Goal: Transaction & Acquisition: Purchase product/service

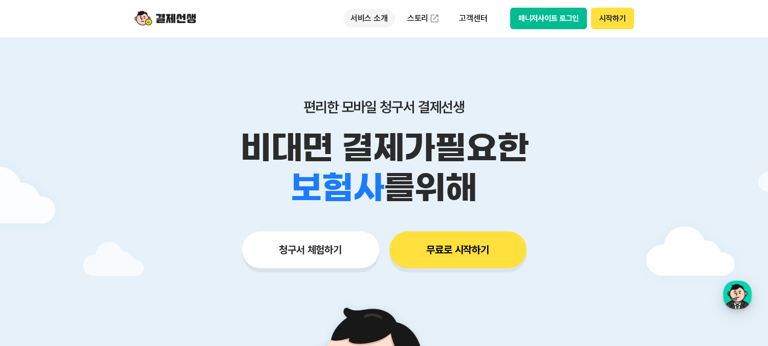
click at [367, 18] on p "서비스 소개" at bounding box center [369, 18] width 52 height 18
click at [465, 250] on button "무료로 시작하기" at bounding box center [458, 249] width 137 height 37
click at [475, 16] on p "고객센터" at bounding box center [473, 18] width 42 height 18
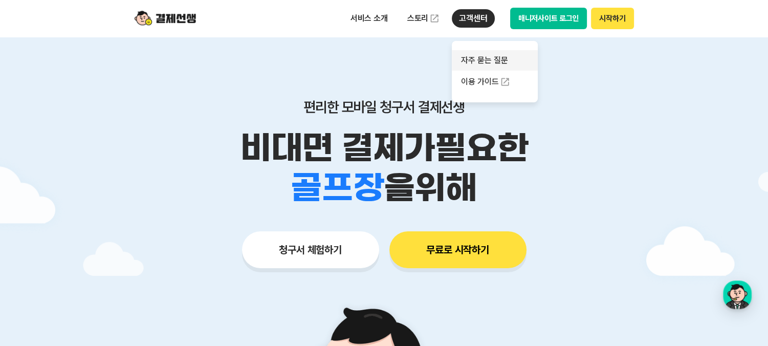
click at [493, 62] on link "자주 묻는 질문" at bounding box center [495, 60] width 86 height 20
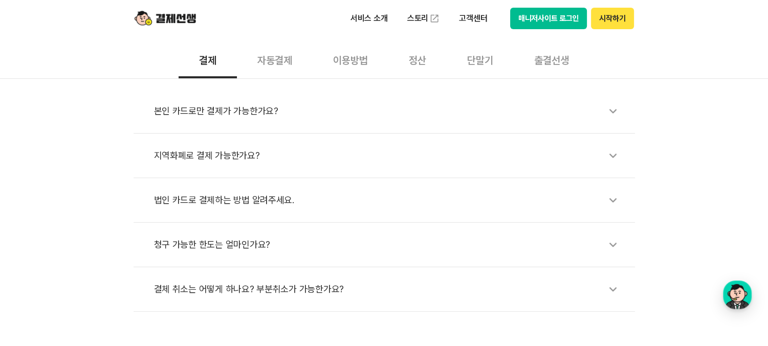
scroll to position [358, 0]
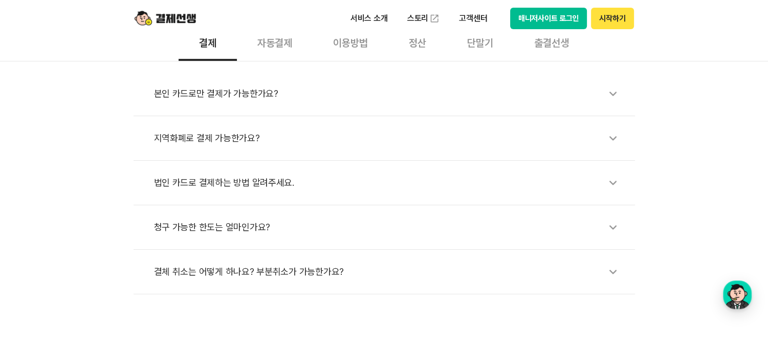
click at [277, 38] on div "자동결제" at bounding box center [275, 42] width 76 height 38
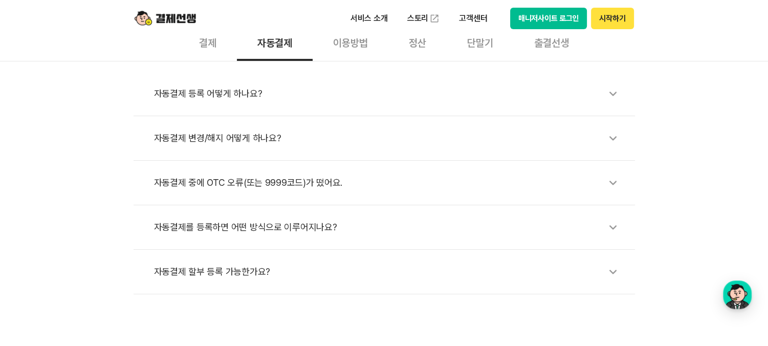
click at [363, 46] on div "이용방법" at bounding box center [351, 42] width 76 height 38
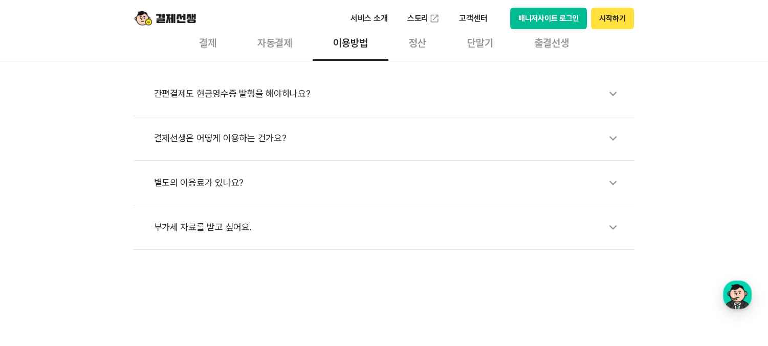
click at [612, 88] on icon at bounding box center [613, 94] width 24 height 24
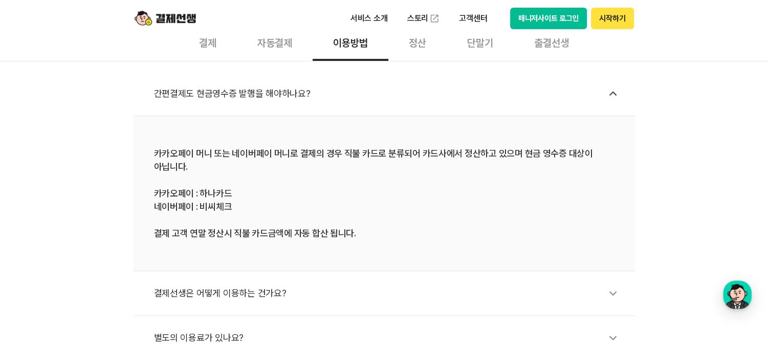
click at [606, 92] on icon at bounding box center [613, 94] width 24 height 24
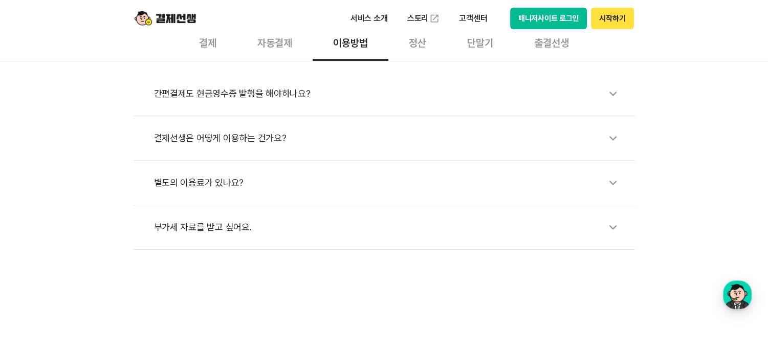
click at [612, 148] on icon at bounding box center [613, 138] width 24 height 24
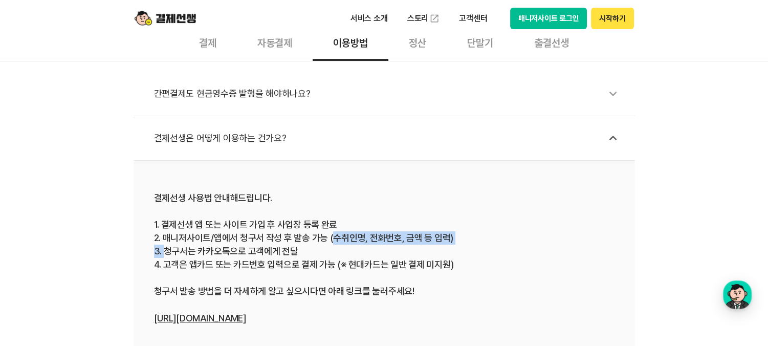
drag, startPoint x: 165, startPoint y: 253, endPoint x: 332, endPoint y: 240, distance: 166.9
click at [332, 240] on div "결제선생 사용법 안내해드립니다. 1. 결제선생 앱 또는 사이트 가입 후 사업장 등록 완료 2. 매니저사이트/앱에서 청구서 작성 후 발송 가능 …" at bounding box center [384, 258] width 461 height 134
click at [190, 270] on div "결제선생 사용법 안내해드립니다. 1. 결제선생 앱 또는 사이트 가입 후 사업장 등록 완료 2. 매니저사이트/앱에서 청구서 작성 후 발송 가능 …" at bounding box center [384, 258] width 461 height 134
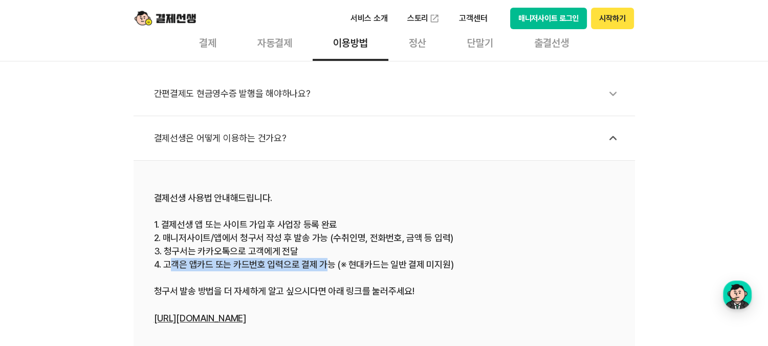
drag, startPoint x: 169, startPoint y: 266, endPoint x: 322, endPoint y: 263, distance: 153.1
click at [322, 263] on div "결제선생 사용법 안내해드립니다. 1. 결제선생 앱 또는 사이트 가입 후 사업장 등록 완료 2. 매니저사이트/앱에서 청구서 작성 후 발송 가능 …" at bounding box center [384, 258] width 461 height 134
click at [231, 292] on div "결제선생 사용법 안내해드립니다. 1. 결제선생 앱 또는 사이트 가입 후 사업장 등록 완료 2. 매니저사이트/앱에서 청구서 작성 후 발송 가능 …" at bounding box center [384, 258] width 461 height 134
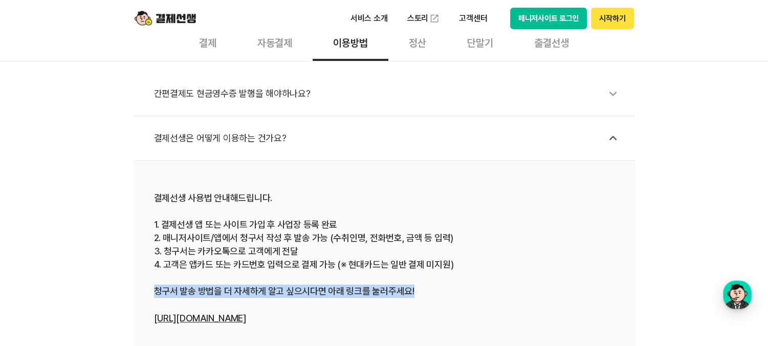
drag, startPoint x: 149, startPoint y: 287, endPoint x: 445, endPoint y: 286, distance: 295.9
click at [445, 286] on li "결제선생 사용법 안내해드립니다. 1. 결제선생 앱 또는 사이트 가입 후 사업장 등록 완료 2. 매니저사이트/앱에서 청구서 작성 후 발송 가능 …" at bounding box center [385, 259] width 502 height 196
click at [445, 286] on div "결제선생 사용법 안내해드립니다. 1. 결제선생 앱 또는 사이트 가입 후 사업장 등록 완료 2. 매니저사이트/앱에서 청구서 작성 후 발송 가능 …" at bounding box center [384, 258] width 461 height 134
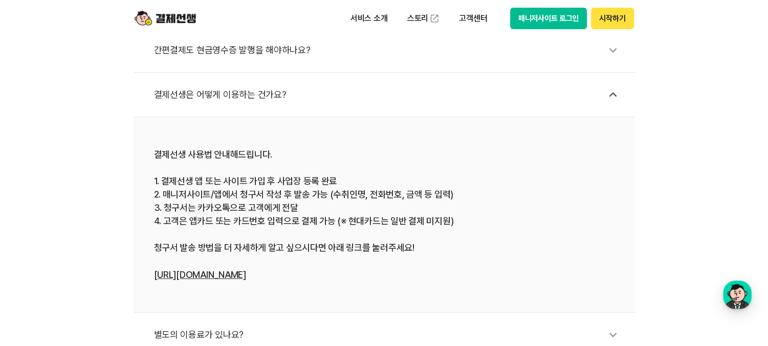
scroll to position [512, 0]
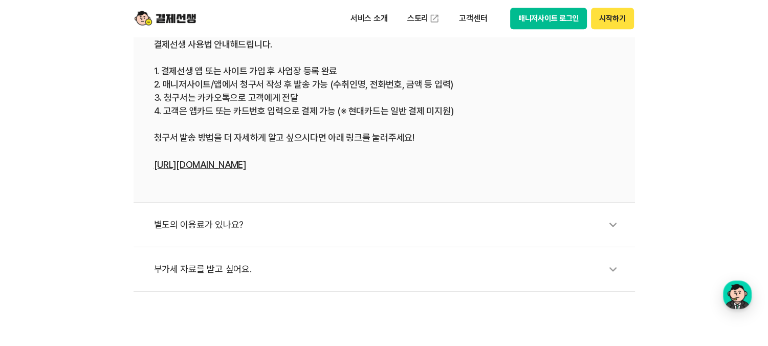
click at [285, 228] on div "별도의 이용료가 있나요?" at bounding box center [389, 225] width 471 height 24
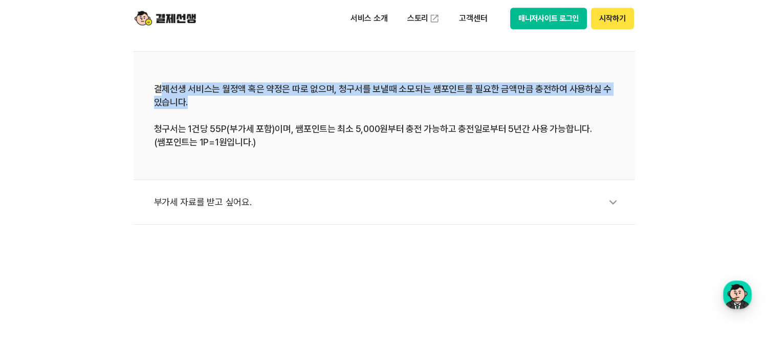
drag, startPoint x: 163, startPoint y: 89, endPoint x: 279, endPoint y: 99, distance: 117.2
click at [279, 99] on div "결제선생 서비스는 월정액 혹은 약정은 따로 없으며, 청구서를 보낼때 소모되는 쌤포인트를 필요한 금액만큼 충전하여 사용하실 수 있습니다. 청구서…" at bounding box center [384, 115] width 461 height 67
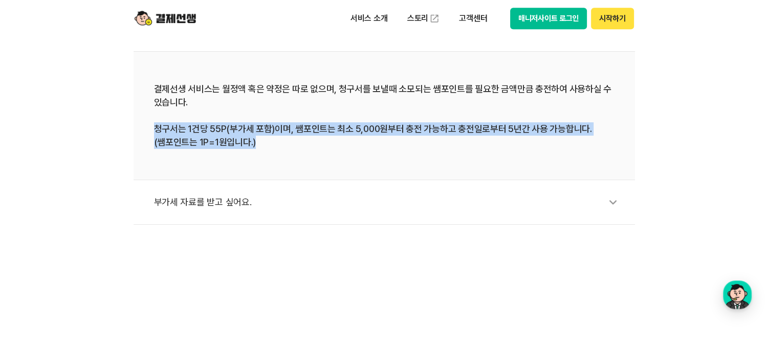
drag, startPoint x: 155, startPoint y: 127, endPoint x: 268, endPoint y: 145, distance: 114.0
click at [268, 145] on div "결제선생 서비스는 월정액 혹은 약정은 따로 없으며, 청구서를 보낼때 소모되는 쌤포인트를 필요한 금액만큼 충전하여 사용하실 수 있습니다. 청구서…" at bounding box center [384, 115] width 461 height 67
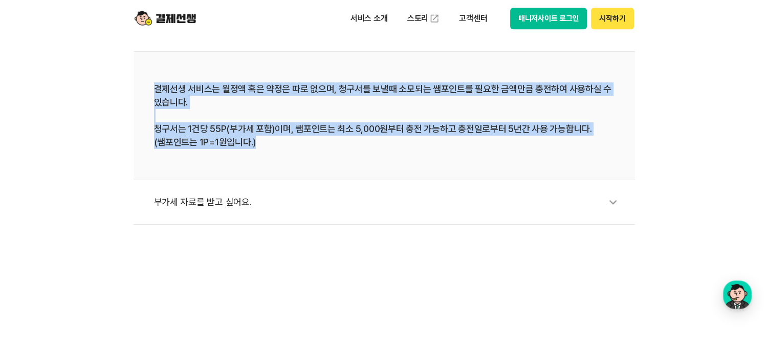
drag, startPoint x: 156, startPoint y: 87, endPoint x: 275, endPoint y: 158, distance: 139.3
click at [275, 158] on li "결제선생 서비스는 월정액 혹은 약정은 따로 없으며, 청구서를 보낼때 소모되는 쌤포인트를 필요한 금액만큼 충전하여 사용하실 수 있습니다. 청구서…" at bounding box center [385, 116] width 502 height 128
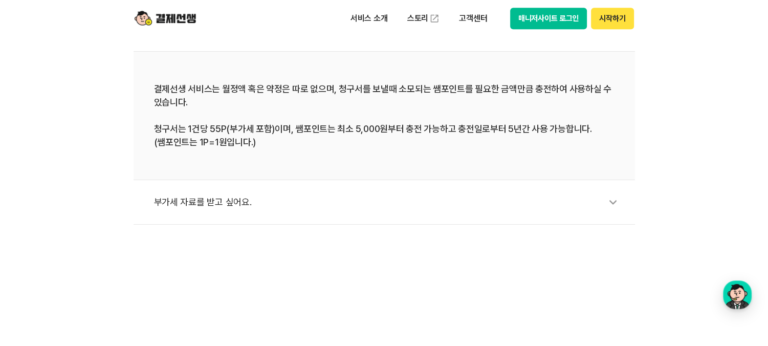
click at [195, 202] on div "부가세 자료를 받고 싶어요." at bounding box center [389, 202] width 471 height 24
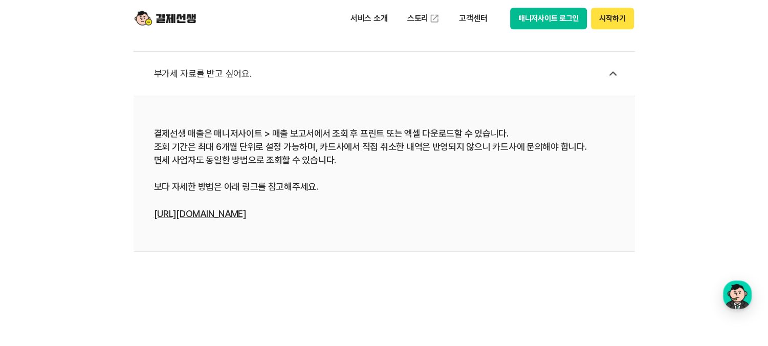
drag, startPoint x: 153, startPoint y: 146, endPoint x: 350, endPoint y: 214, distance: 208.7
click at [350, 214] on li "결제선생 매출은 매니저사이트 > 매출 보고서에서 조회 후 프린트 또는 엑셀 다운로드할 수 있습니다. 조회 기간은 최대 6개월 단위로 설정 가능…" at bounding box center [385, 174] width 502 height 156
click at [350, 214] on div "결제선생 매출은 매니저사이트 > 매출 보고서에서 조회 후 프린트 또는 엑셀 다운로드할 수 있습니다. 조회 기간은 최대 6개월 단위로 설정 가능…" at bounding box center [384, 174] width 461 height 94
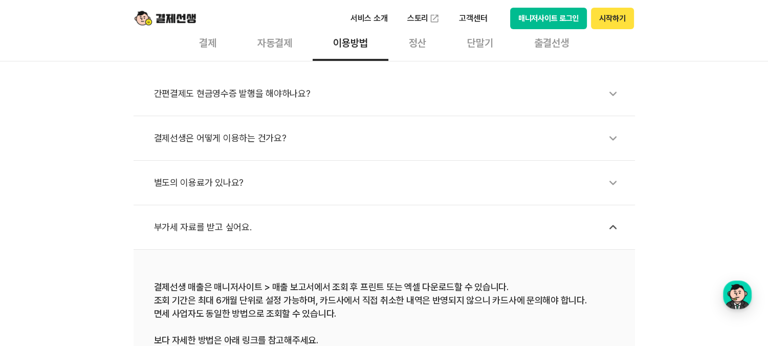
click at [197, 177] on div "별도의 이용료가 있나요?" at bounding box center [389, 183] width 471 height 24
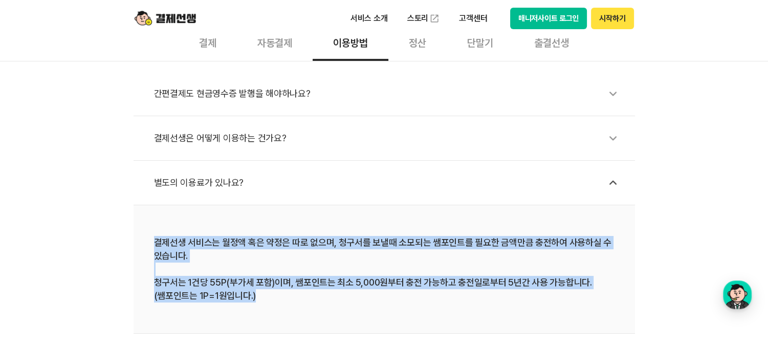
drag, startPoint x: 157, startPoint y: 242, endPoint x: 294, endPoint y: 299, distance: 148.9
click at [294, 299] on div "결제선생 서비스는 월정액 혹은 약정은 따로 없으며, 청구서를 보낼때 소모되는 쌤포인트를 필요한 금액만큼 충전하여 사용하실 수 있습니다. 청구서…" at bounding box center [384, 269] width 461 height 67
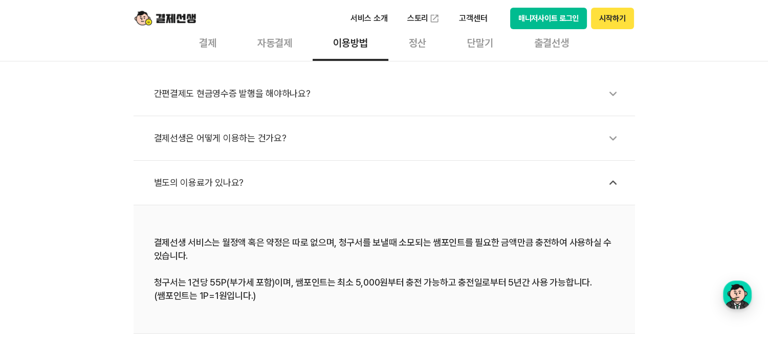
click at [413, 47] on div "정산" at bounding box center [418, 42] width 58 height 38
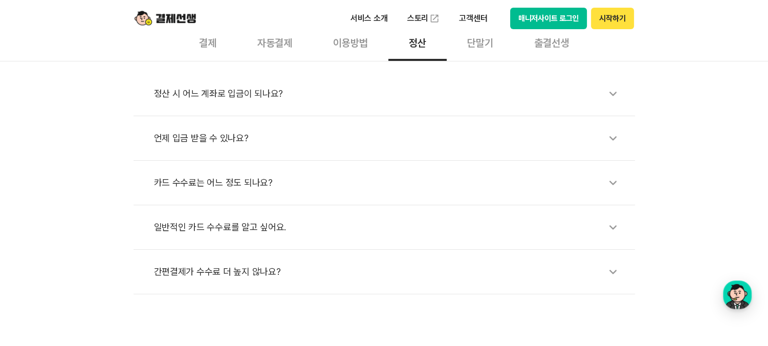
click at [243, 102] on div "정산 시 어느 계좌로 입금이 되나요?" at bounding box center [389, 94] width 471 height 24
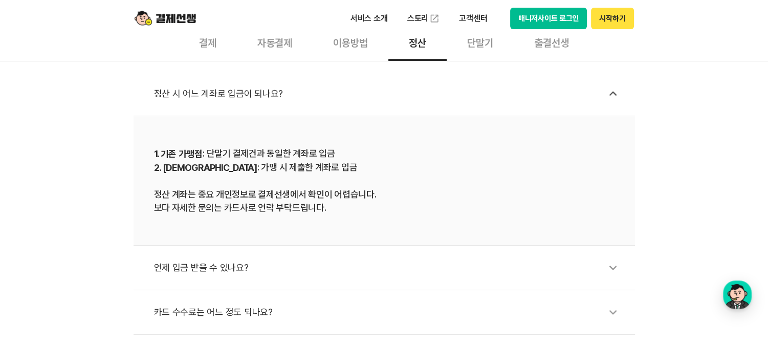
drag, startPoint x: 206, startPoint y: 154, endPoint x: 342, endPoint y: 145, distance: 136.0
click at [342, 145] on li "1. 기존 가맹점 : 단말기 결제건과 동일한 계좌로 입금 2. 신규 가맹점 : 가맹 시 제출한 계좌로 입금 정산 계좌는 중요 개인정보로 결제선…" at bounding box center [385, 181] width 502 height 130
click at [246, 190] on div "1. 기존 가맹점 : 단말기 결제건과 동일한 계좌로 입금 2. 신규 가맹점 : 가맹 시 제출한 계좌로 입금 정산 계좌는 중요 개인정보로 결제선…" at bounding box center [384, 181] width 461 height 68
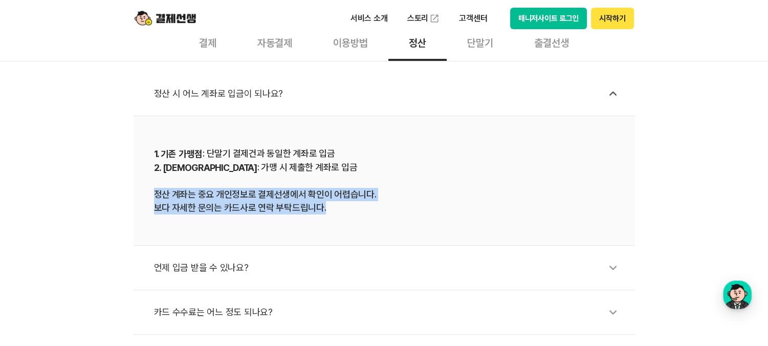
drag, startPoint x: 157, startPoint y: 194, endPoint x: 331, endPoint y: 220, distance: 176.5
click at [331, 220] on li "1. 기존 가맹점 : 단말기 결제건과 동일한 계좌로 입금 2. 신규 가맹점 : 가맹 시 제출한 계좌로 입금 정산 계좌는 중요 개인정보로 결제선…" at bounding box center [385, 181] width 502 height 130
click at [287, 241] on li "1. 기존 가맹점 : 단말기 결제건과 동일한 계좌로 입금 2. 신규 가맹점 : 가맹 시 제출한 계좌로 입금 정산 계좌는 중요 개인정보로 결제선…" at bounding box center [385, 181] width 502 height 130
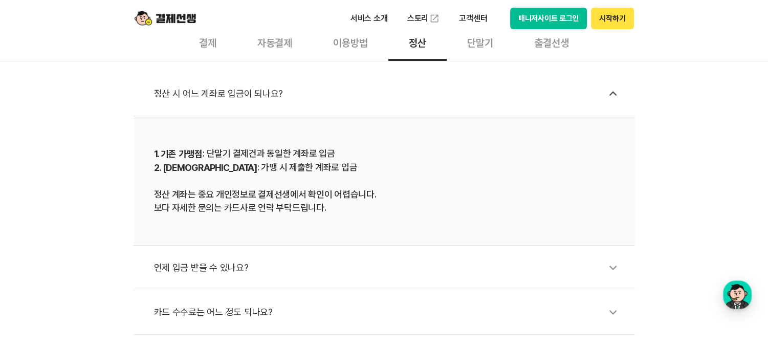
click at [187, 269] on div "언제 입금 받을 수 있나요?" at bounding box center [389, 268] width 471 height 24
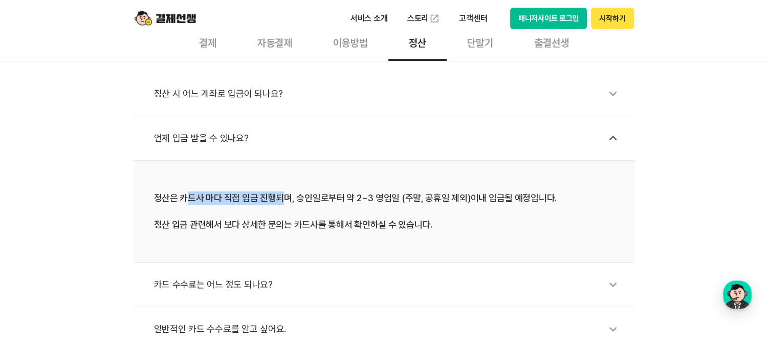
drag, startPoint x: 184, startPoint y: 200, endPoint x: 280, endPoint y: 199, distance: 95.7
click at [280, 199] on div "정산은 카드사 마다 직접 입금 진행되며, 승인일로부터 약 2~3 영업일 (주말, 공휴일 제외)이내 입금될 예정입니다. 정산 입금 관련해서 보다…" at bounding box center [384, 211] width 461 height 40
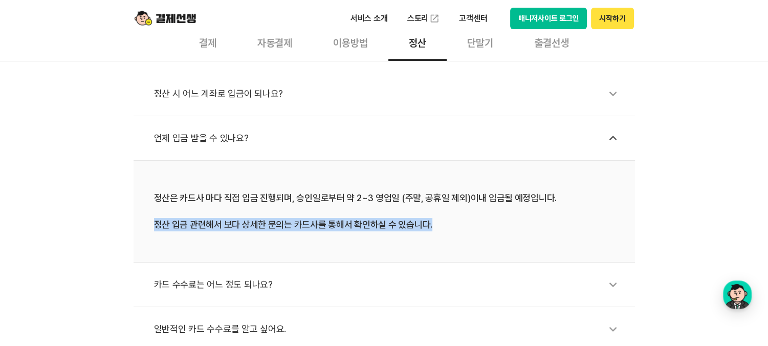
drag, startPoint x: 153, startPoint y: 225, endPoint x: 447, endPoint y: 231, distance: 294.4
click at [447, 231] on li "정산은 카드사 마다 직접 입금 진행되며, 승인일로부터 약 2~3 영업일 (주말, 공휴일 제외)이내 입금될 예정입니다. 정산 입금 관련해서 보다…" at bounding box center [385, 212] width 502 height 102
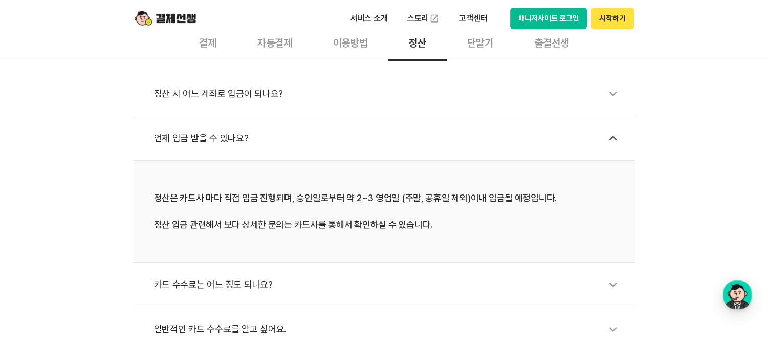
click at [191, 288] on div "카드 수수료는 어느 정도 되나요?" at bounding box center [389, 285] width 471 height 24
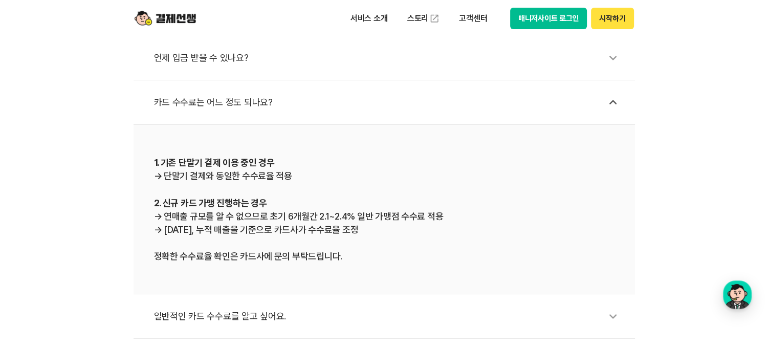
scroll to position [461, 0]
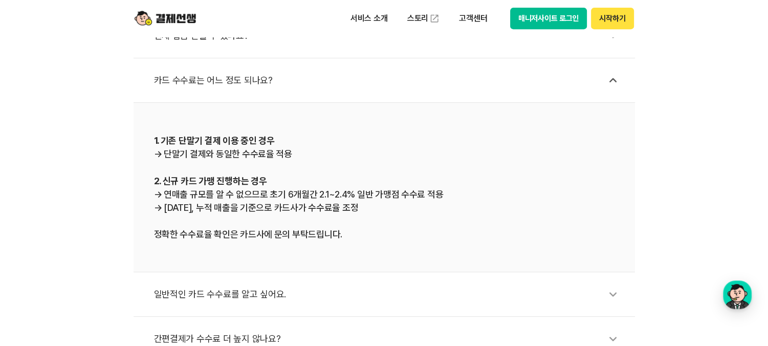
drag, startPoint x: 166, startPoint y: 151, endPoint x: 284, endPoint y: 159, distance: 118.0
click at [284, 159] on div "1. 기존 단말기 결제 이용 중인 경우 → 단말기 결제와 동일한 수수료율 적용 2. 신규 카드 가맹 진행하는 경우 → 연매출 규모를 알 수 없…" at bounding box center [384, 187] width 461 height 107
click at [161, 239] on div "1. 기존 단말기 결제 이용 중인 경우 → 단말기 결제와 동일한 수수료율 적용 2. 신규 카드 가맹 진행하는 경우 → 연매출 규모를 알 수 없…" at bounding box center [384, 187] width 461 height 107
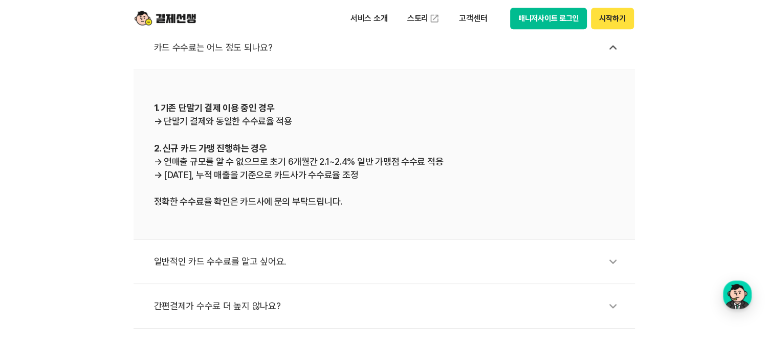
scroll to position [512, 0]
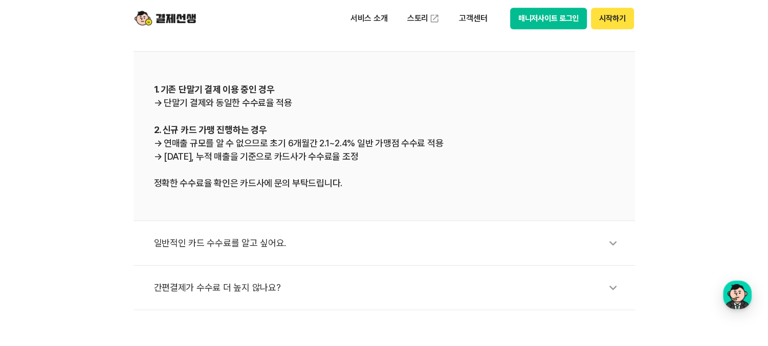
click at [203, 247] on div "일반적인 카드 수수료를 알고 싶어요." at bounding box center [389, 243] width 471 height 24
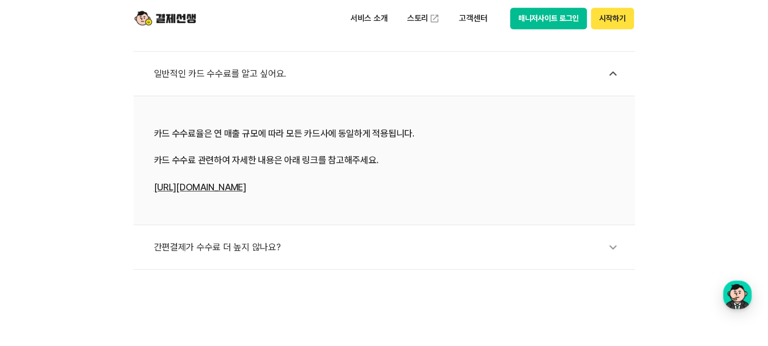
click at [201, 247] on div "간편결제가 수수료 더 높지 않나요?" at bounding box center [389, 247] width 471 height 24
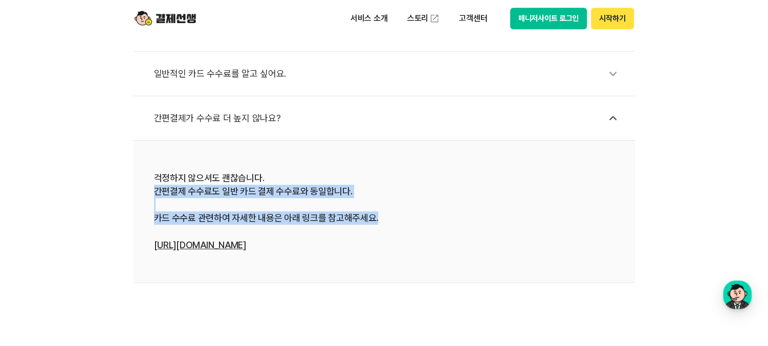
drag, startPoint x: 156, startPoint y: 193, endPoint x: 388, endPoint y: 223, distance: 233.3
click at [388, 223] on div "걱정하지 않으셔도 괜찮습니다. 간편결제 수수료도 일반 카드 결제 수수료와 동일합니다. 카드 수수료 관련하여 자세한 내용은 아래 링크를 참고해주…" at bounding box center [384, 211] width 461 height 80
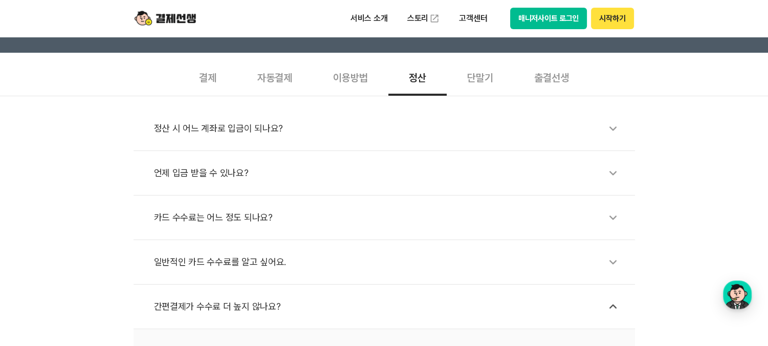
scroll to position [205, 0]
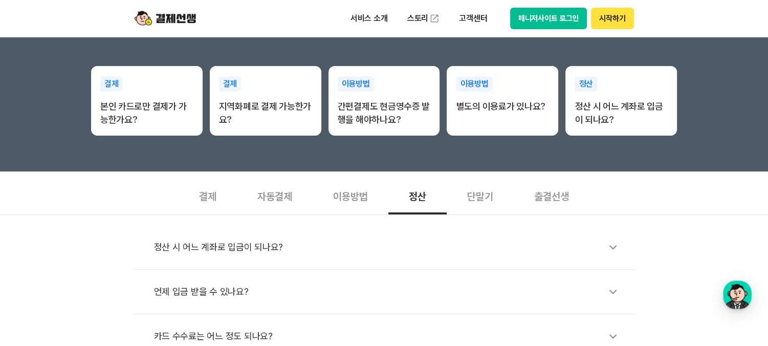
click at [487, 205] on div "단말기" at bounding box center [480, 196] width 67 height 38
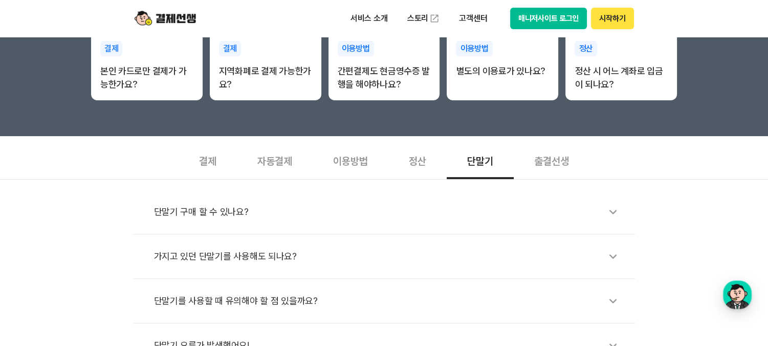
scroll to position [256, 0]
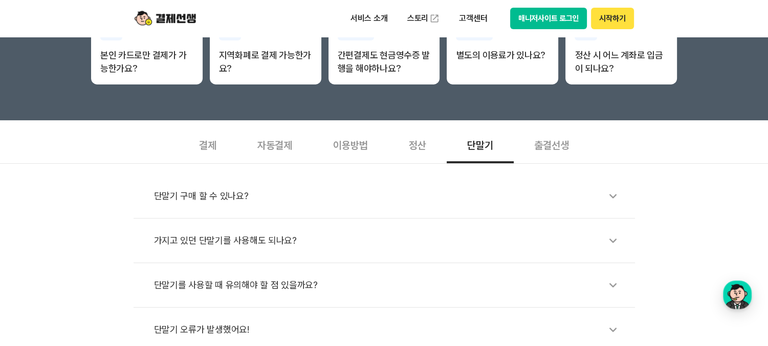
click at [201, 202] on div "단말기 구매 할 수 있나요?" at bounding box center [389, 196] width 471 height 24
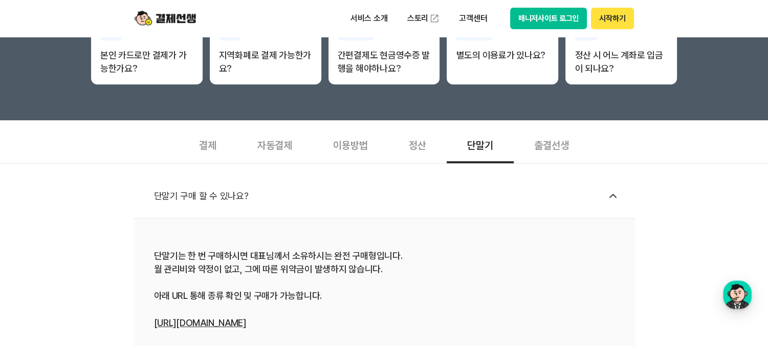
click at [201, 202] on div "단말기 구매 할 수 있나요?" at bounding box center [389, 196] width 471 height 24
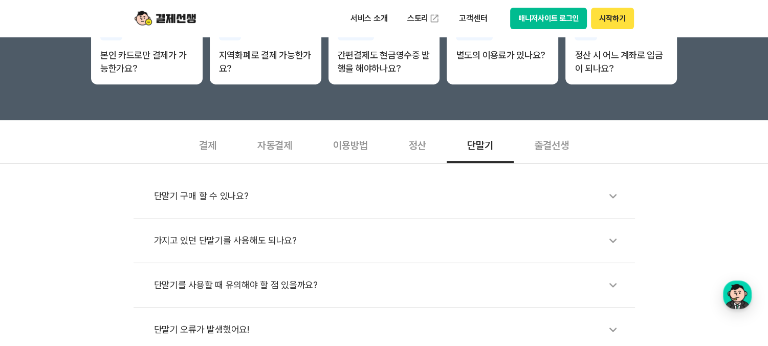
click at [211, 246] on div "가지고 있던 단말기를 사용해도 되나요?" at bounding box center [389, 241] width 471 height 24
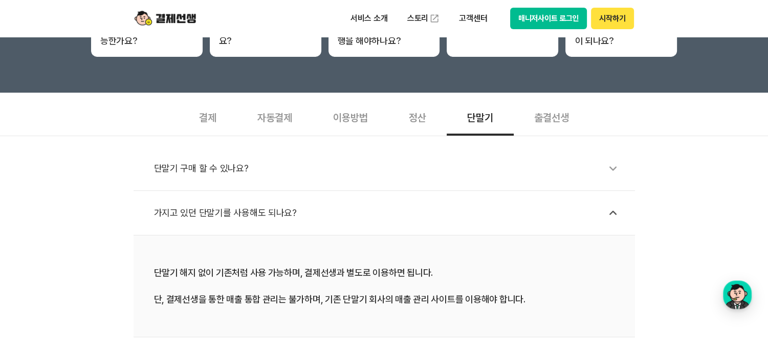
scroll to position [307, 0]
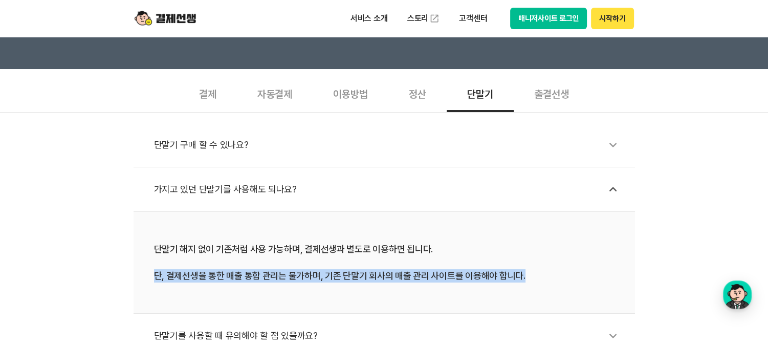
drag, startPoint x: 156, startPoint y: 274, endPoint x: 537, endPoint y: 276, distance: 380.9
click at [537, 276] on div "단말기 해지 없이 기존처럼 사용 가능하며, 결제선생과 별도로 이용하면 됩니다. 단, 결제선생을 통한 매출 통합 관리는 불가하며, 기존 단말기 …" at bounding box center [384, 263] width 461 height 40
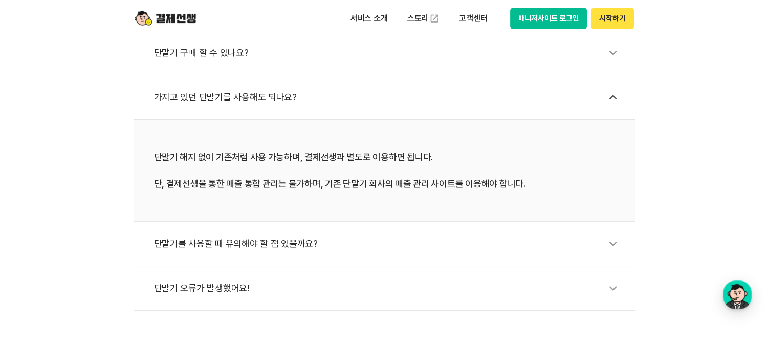
scroll to position [461, 0]
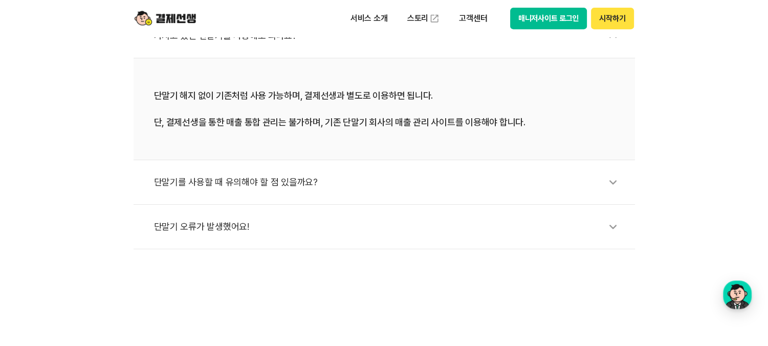
click at [165, 190] on div "단말기를 사용할 때 유의해야 할 점 있을까요?" at bounding box center [389, 182] width 471 height 24
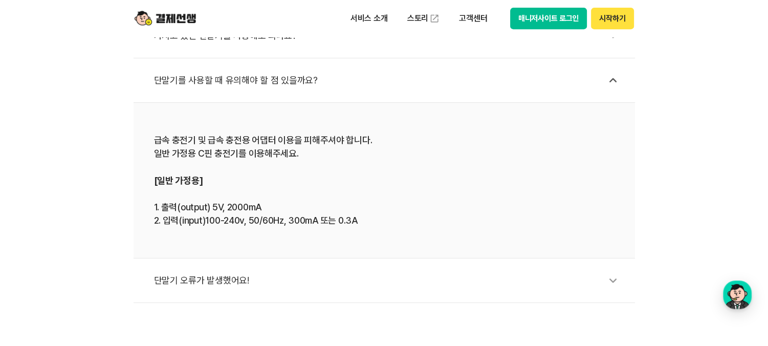
click at [175, 284] on div "단말기 오류가 발생했어요!" at bounding box center [389, 281] width 471 height 24
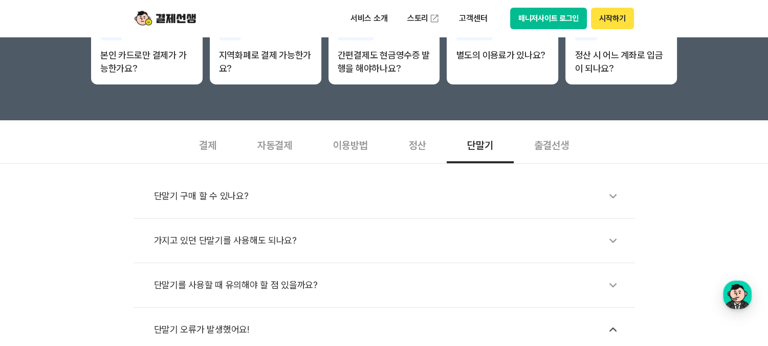
scroll to position [154, 0]
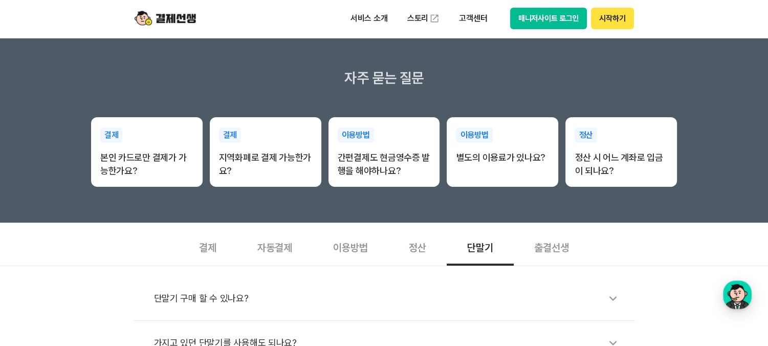
click at [556, 254] on div "출결선생" at bounding box center [552, 247] width 76 height 38
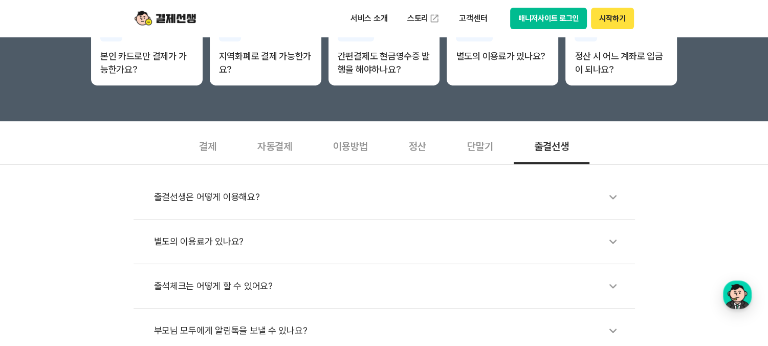
scroll to position [256, 0]
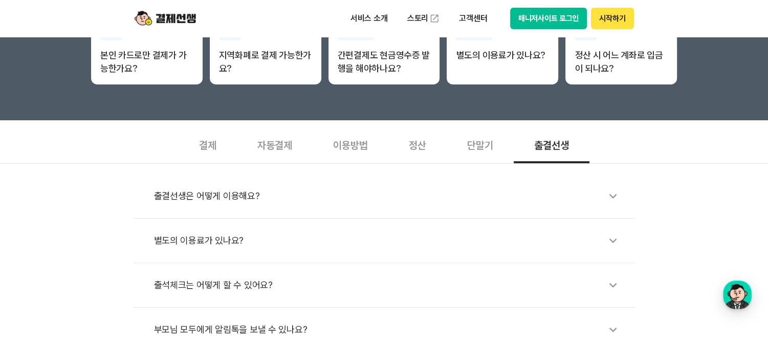
click at [217, 196] on div "출결선생은 어떻게 이용해요?" at bounding box center [389, 196] width 471 height 24
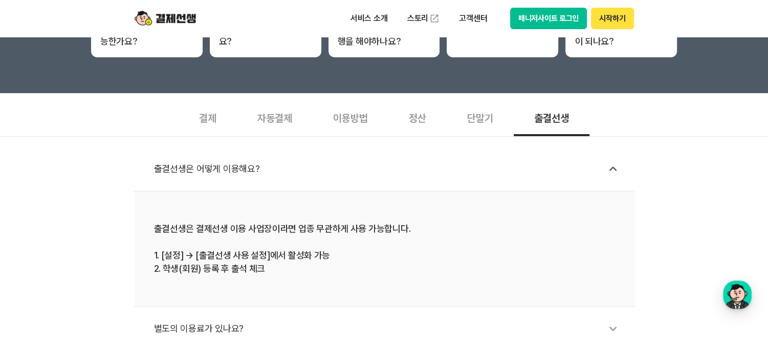
scroll to position [307, 0]
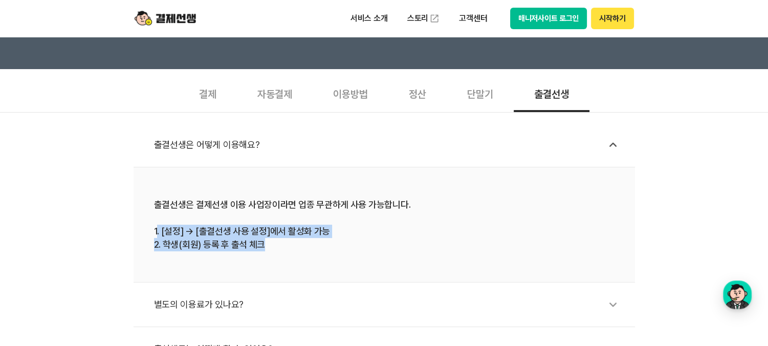
drag, startPoint x: 157, startPoint y: 229, endPoint x: 340, endPoint y: 240, distance: 183.1
click at [340, 240] on div "출결선생은 결제선생 이용 사업장이라면 업종 무관하게 사용 가능합니다. 1. [설정] → [출결선생 사용 설정]에서 활성화 가능 2. 학생(회원…" at bounding box center [384, 224] width 461 height 53
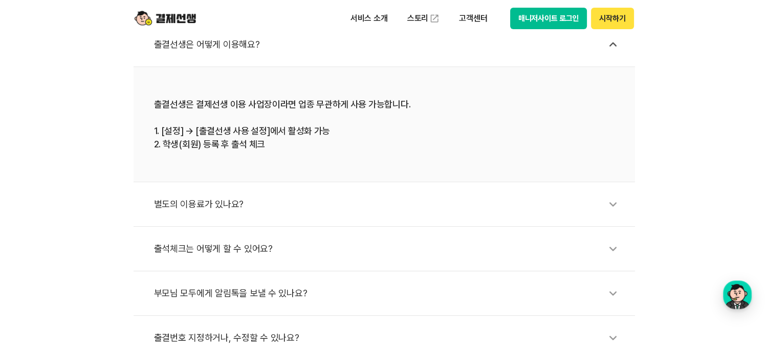
scroll to position [410, 0]
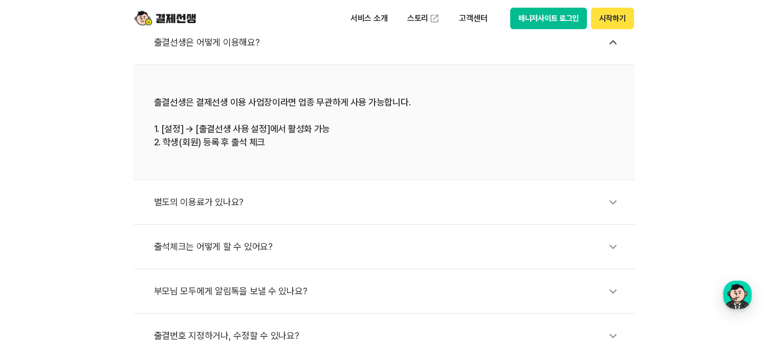
click at [227, 208] on div "별도의 이용료가 있나요?" at bounding box center [389, 202] width 471 height 24
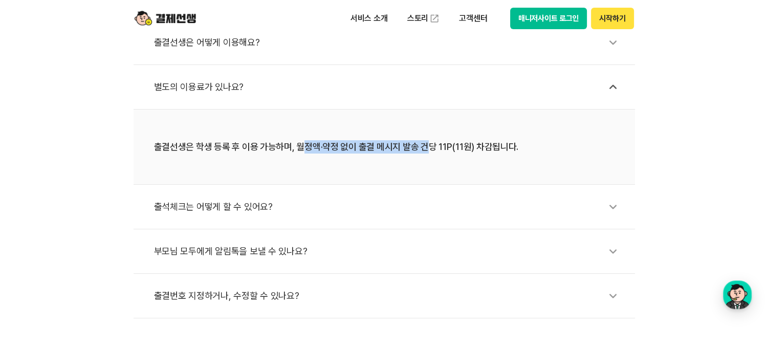
drag, startPoint x: 300, startPoint y: 143, endPoint x: 421, endPoint y: 150, distance: 120.5
click at [421, 150] on div "출결선생은 학생 등록 후 이용 가능하며, 월정액·약정 없이 출결 메시지 발송 건당 11P(11원) 차감됩니다." at bounding box center [384, 146] width 461 height 13
click at [372, 165] on li "출결선생은 학생 등록 후 이용 가능하며, 월정액·약정 없이 출결 메시지 발송 건당 11P(11원) 차감됩니다." at bounding box center [385, 147] width 502 height 75
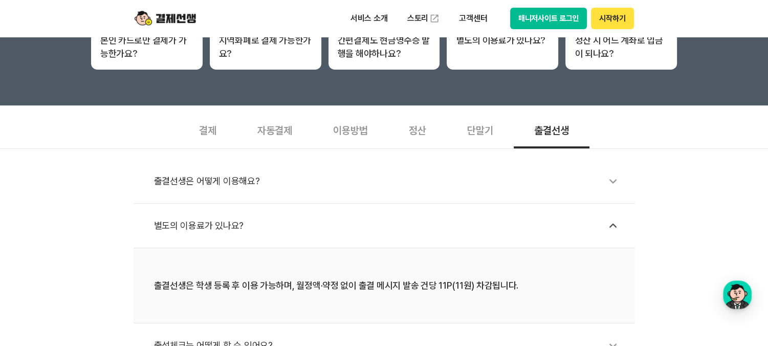
scroll to position [205, 0]
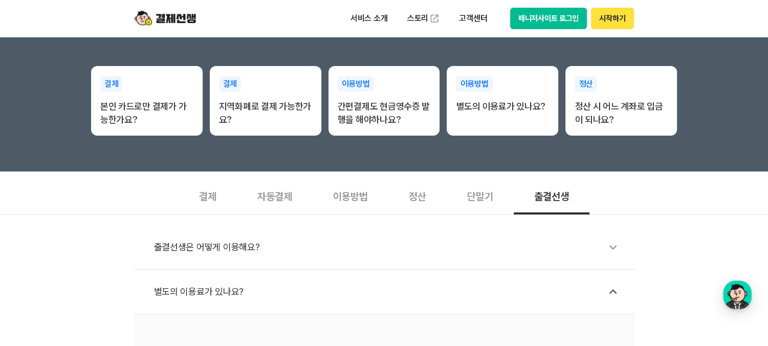
click at [211, 201] on div "결제" at bounding box center [208, 196] width 58 height 38
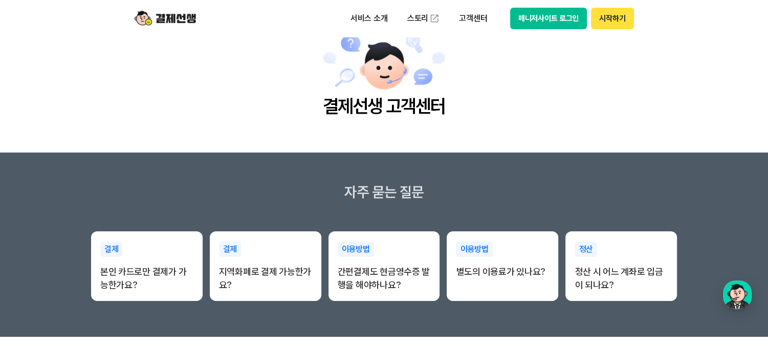
scroll to position [0, 0]
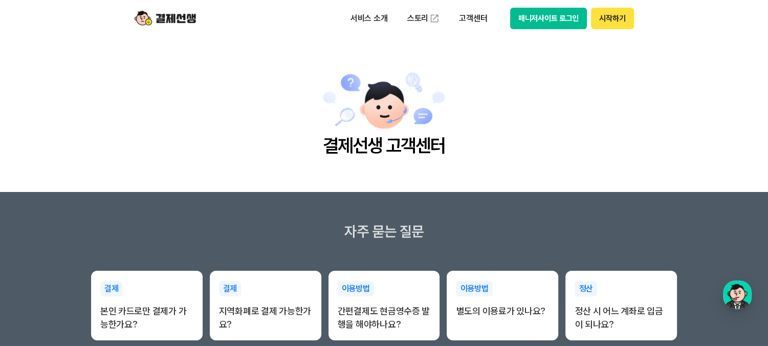
click at [176, 24] on img at bounding box center [165, 18] width 61 height 19
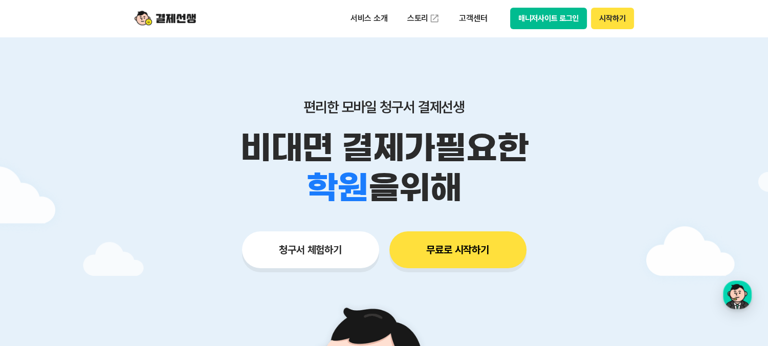
click at [346, 252] on button "청구서 체험하기" at bounding box center [310, 249] width 137 height 37
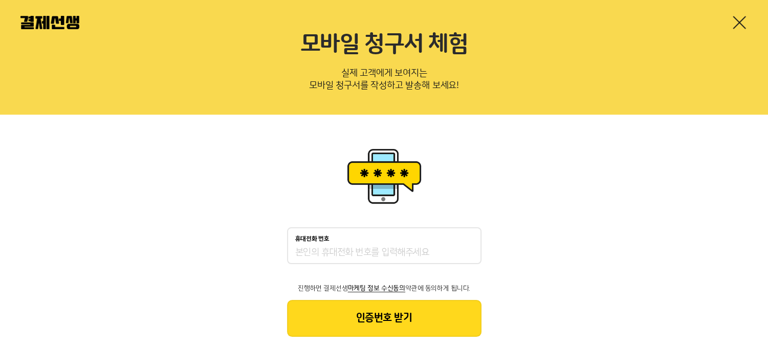
scroll to position [52, 0]
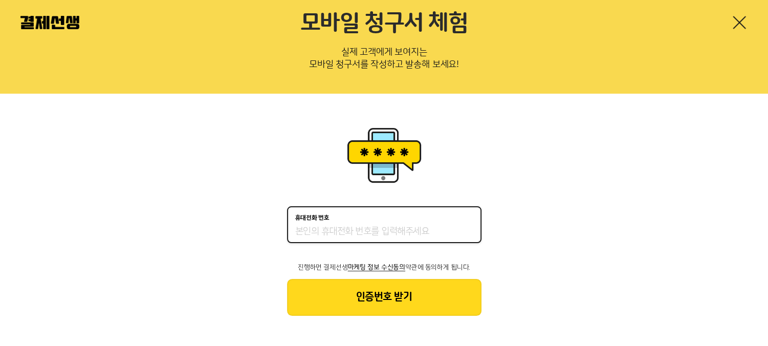
click at [385, 229] on input "휴대전화 번호" at bounding box center [384, 232] width 178 height 12
type input "01033582148"
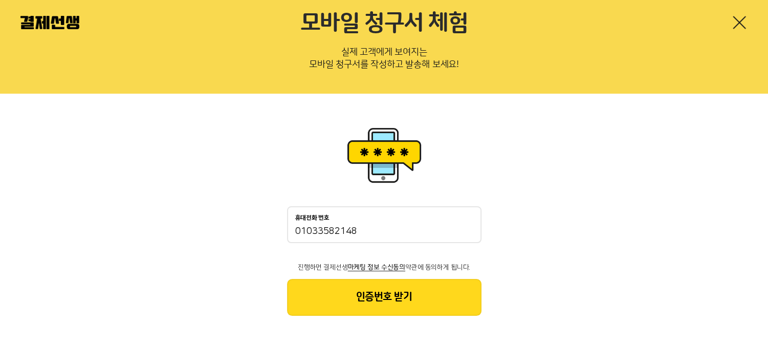
click at [393, 300] on button "인증번호 받기" at bounding box center [384, 297] width 195 height 37
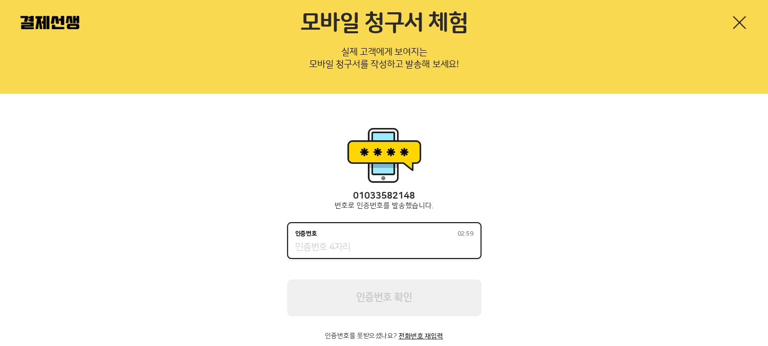
click at [336, 248] on input "인증번호 02:59" at bounding box center [384, 248] width 178 height 12
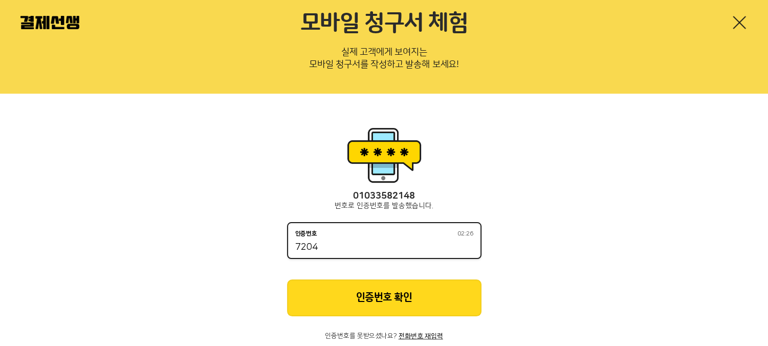
type input "7204"
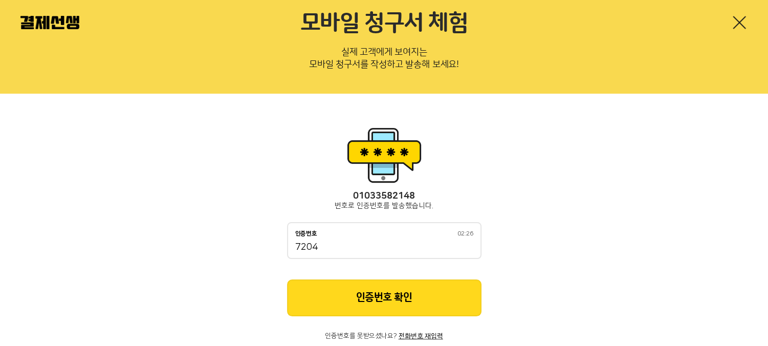
click at [382, 287] on button "인증번호 확인" at bounding box center [384, 297] width 195 height 37
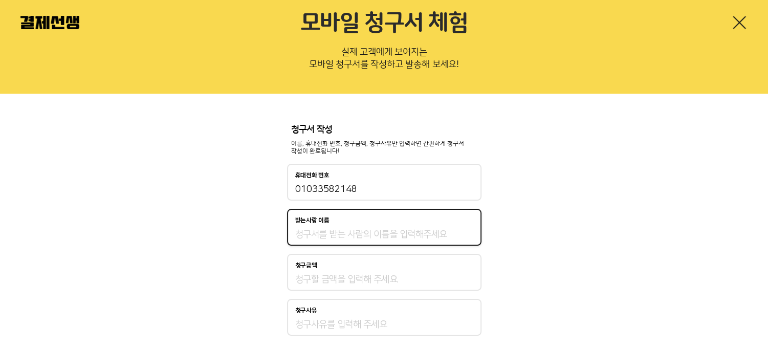
click at [354, 237] on input "받는사람 이름" at bounding box center [384, 234] width 178 height 12
type input "장은진"
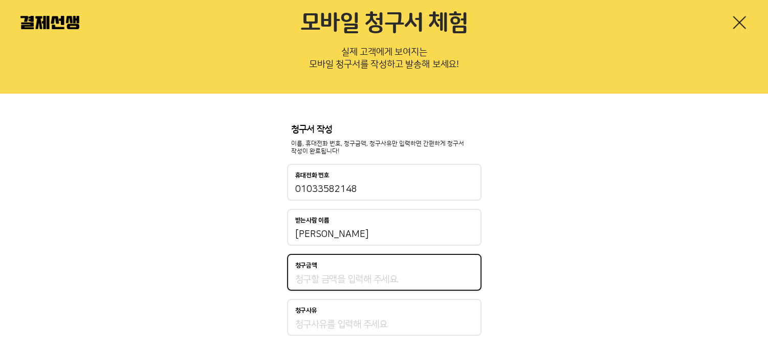
click at [318, 280] on input "청구금액" at bounding box center [384, 279] width 178 height 12
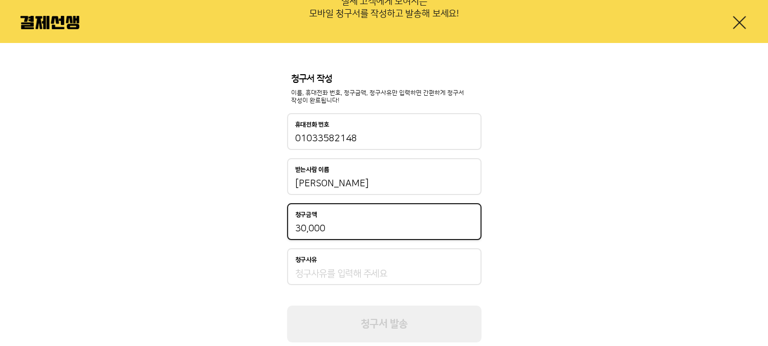
scroll to position [103, 0]
type input "30,000"
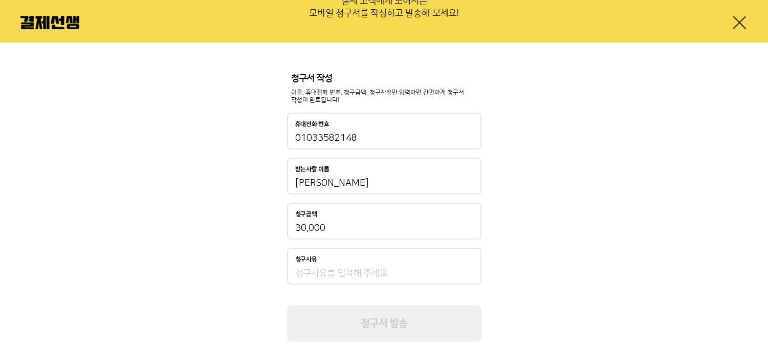
click at [335, 259] on div "청구사유" at bounding box center [384, 259] width 178 height 7
click at [335, 267] on input "청구사유" at bounding box center [384, 273] width 178 height 12
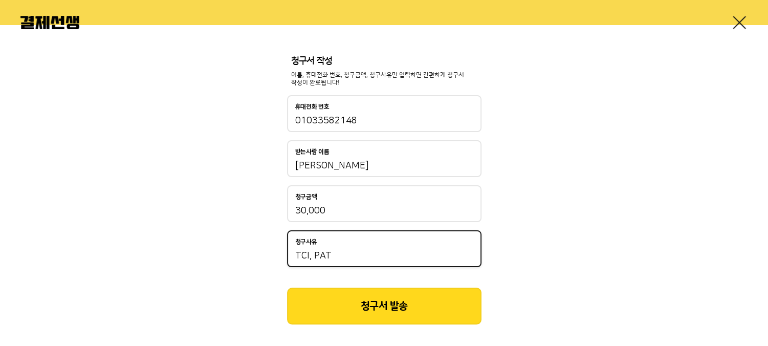
scroll to position [130, 0]
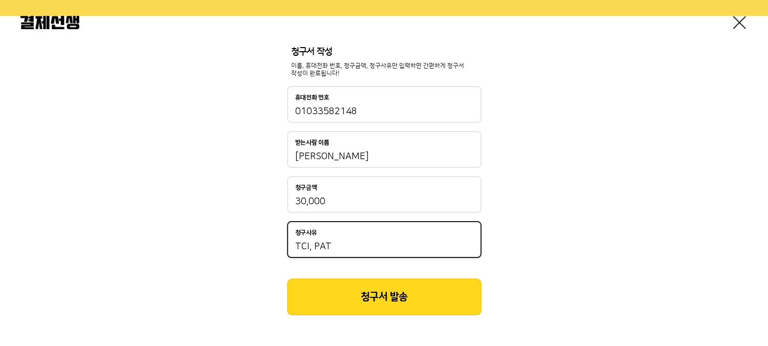
type input "TCI, PAT"
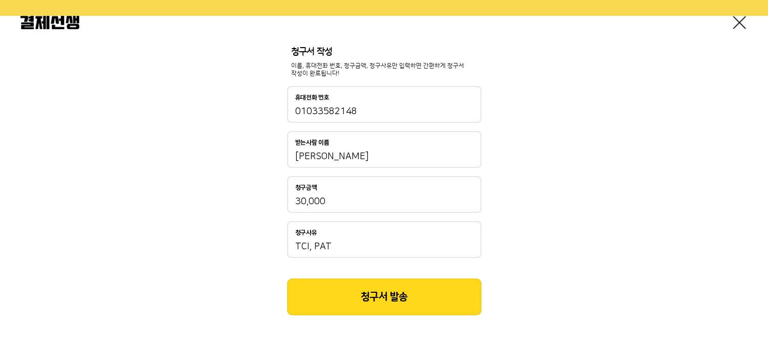
click at [404, 303] on button "청구서 발송" at bounding box center [384, 296] width 195 height 37
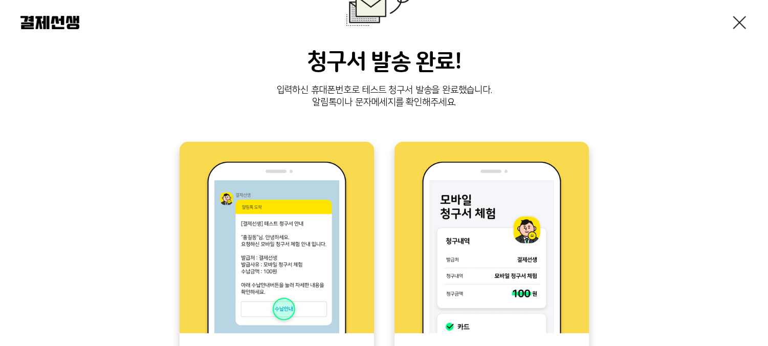
scroll to position [317, 0]
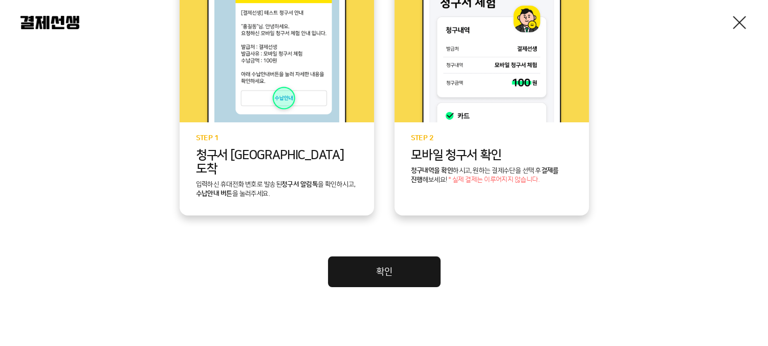
click at [730, 21] on div at bounding box center [384, 22] width 768 height 45
click at [739, 16] on link at bounding box center [740, 22] width 16 height 16
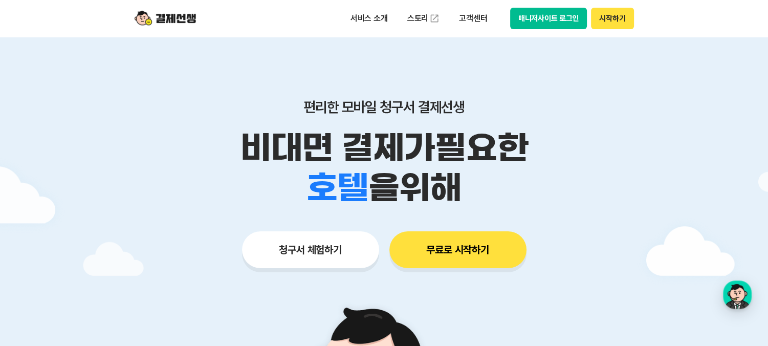
click at [467, 251] on button "무료로 시작하기" at bounding box center [458, 249] width 137 height 37
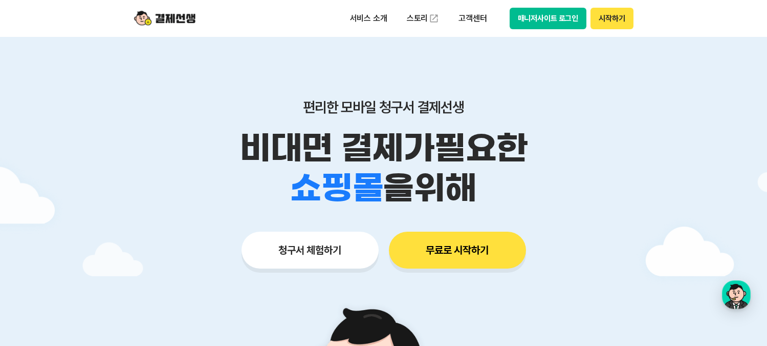
click at [556, 16] on button "매니저사이트 로그인" at bounding box center [548, 18] width 77 height 21
